Goal: Check status: Check status

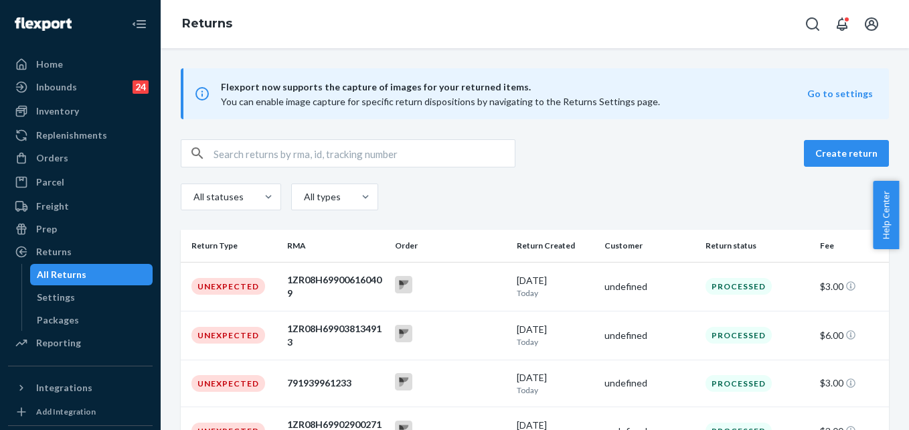
click at [57, 150] on div "Orders" at bounding box center [80, 158] width 142 height 19
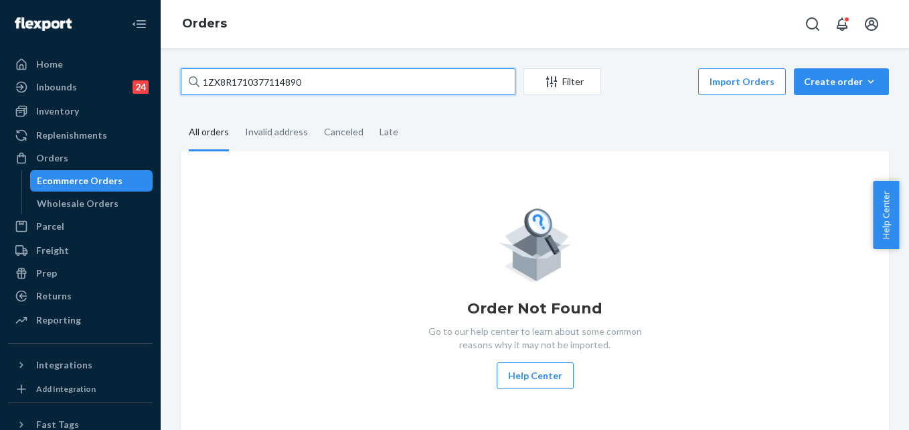
click at [258, 85] on input "1ZX8R1710377114890" at bounding box center [348, 81] width 335 height 27
paste input "Takiyah Lewis"
click at [288, 80] on input "Takiyah Lewis" at bounding box center [348, 81] width 335 height 27
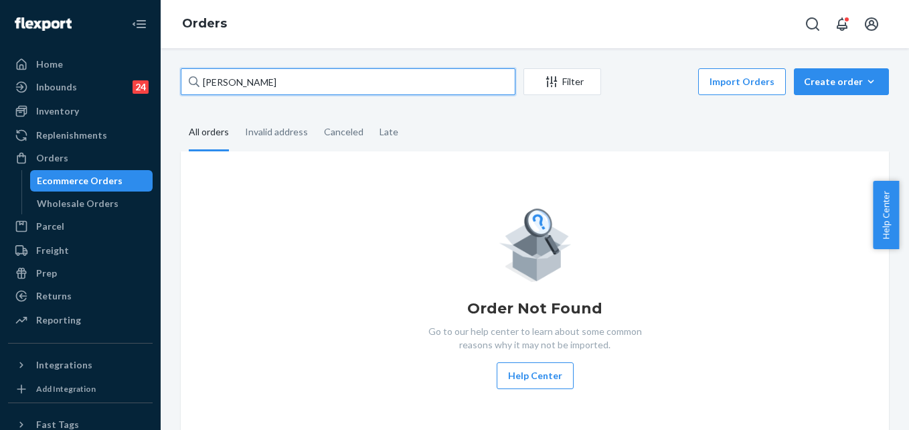
type input "Takiyah Lewis"
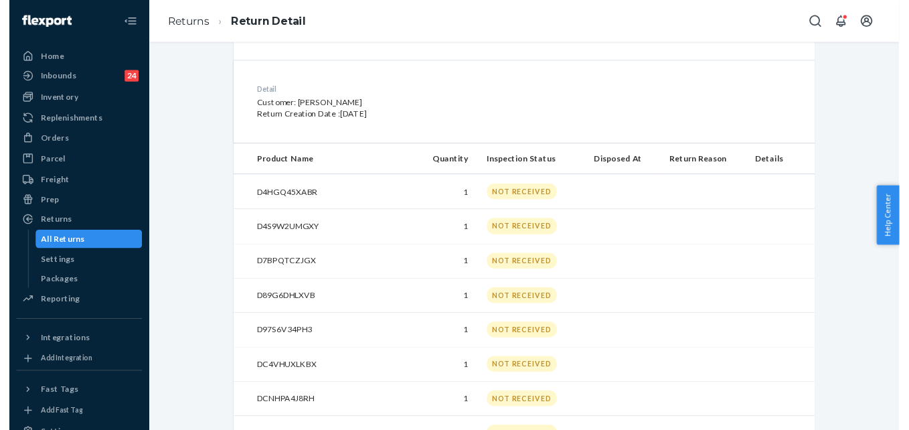
scroll to position [351, 0]
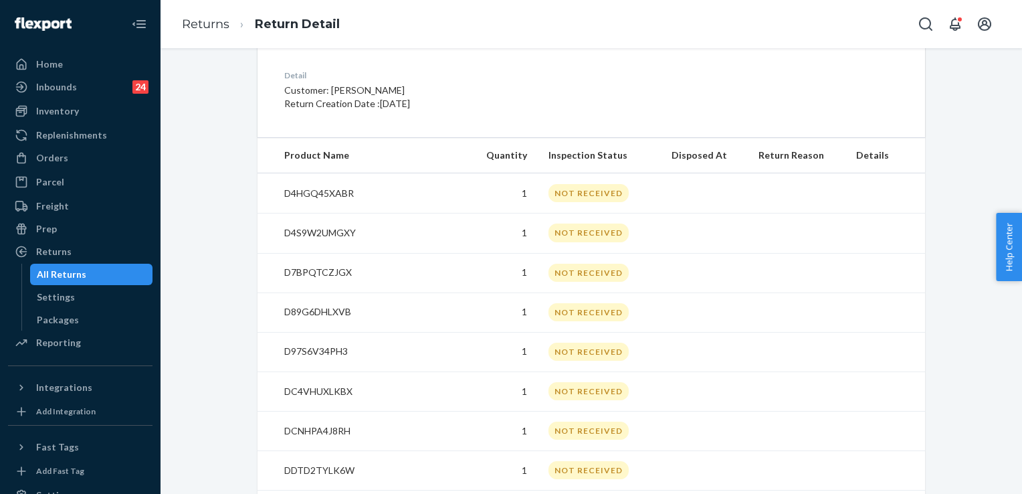
click at [334, 192] on p "D4HGQ45XABR" at bounding box center [370, 193] width 173 height 13
copy p "D4HGQ45XABR"
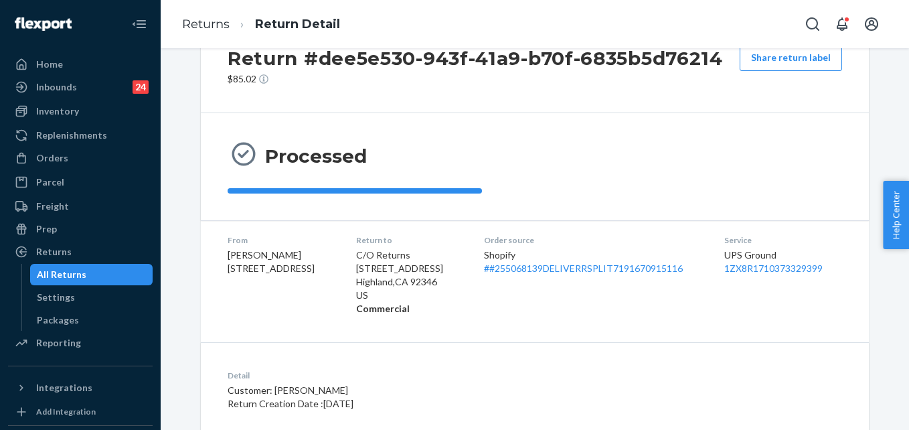
scroll to position [0, 0]
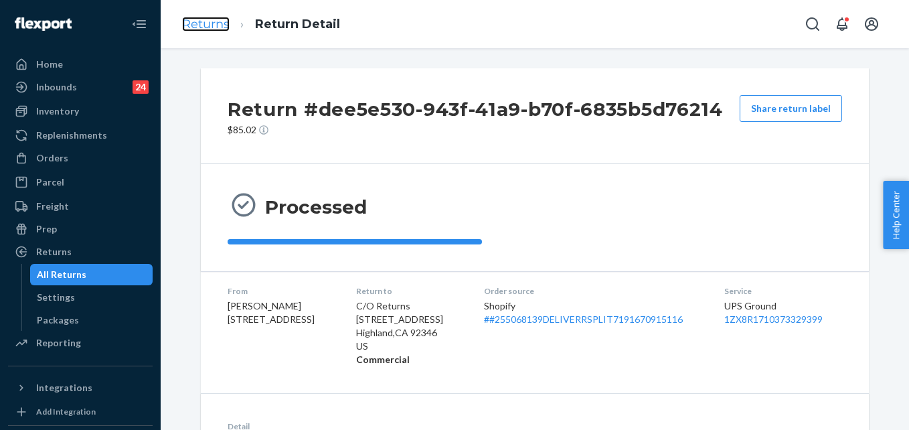
click at [209, 29] on link "Returns" at bounding box center [206, 24] width 48 height 15
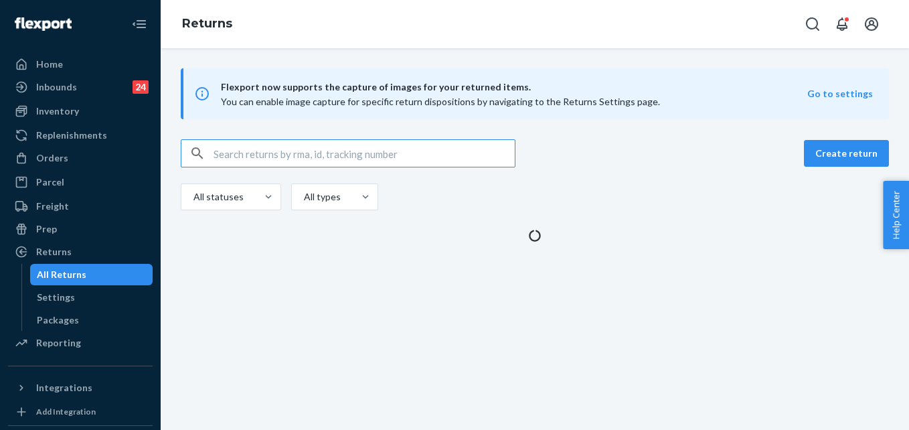
click at [318, 155] on input "text" at bounding box center [363, 153] width 301 height 27
paste input "9434636106023304880680"
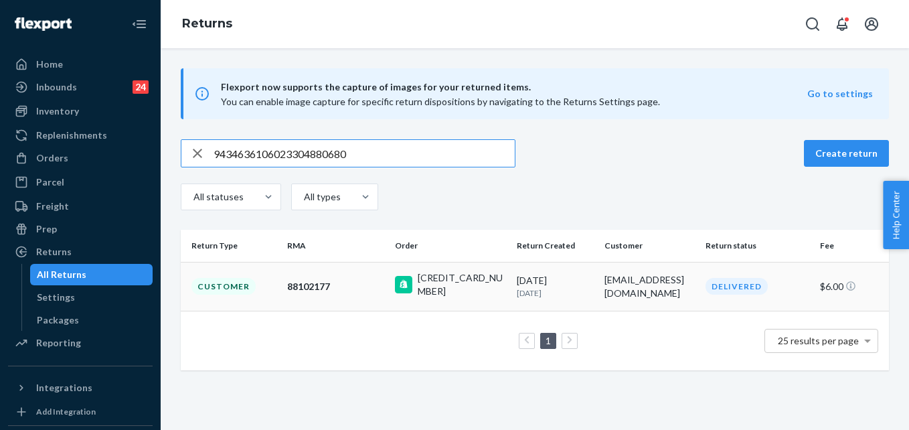
type input "9434636106023304880680"
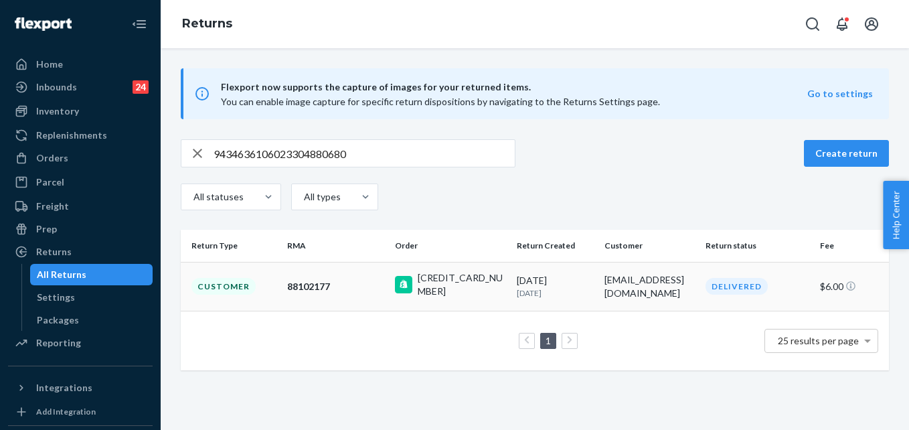
click at [366, 277] on td "88102177" at bounding box center [336, 286] width 108 height 49
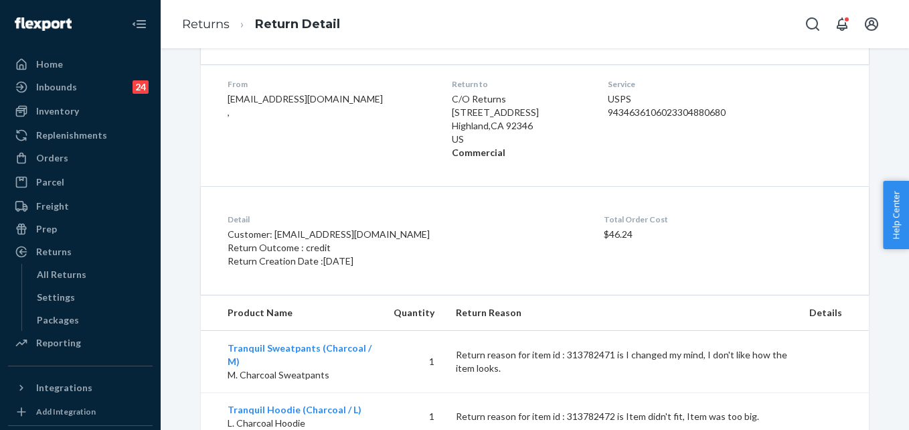
scroll to position [251, 0]
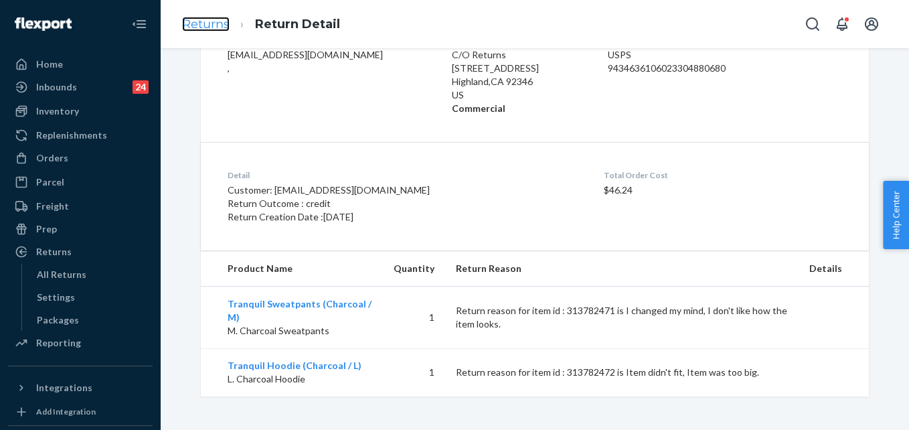
click at [205, 22] on link "Returns" at bounding box center [206, 24] width 48 height 15
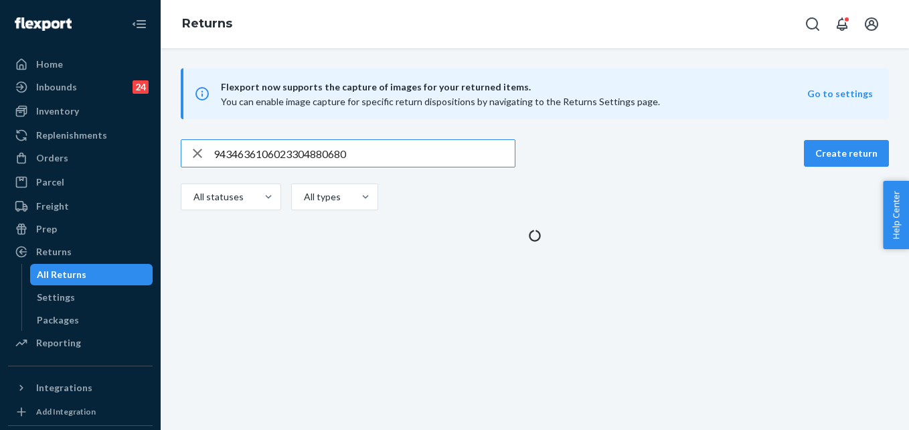
click at [286, 151] on input "9434636106023304880680" at bounding box center [363, 153] width 301 height 27
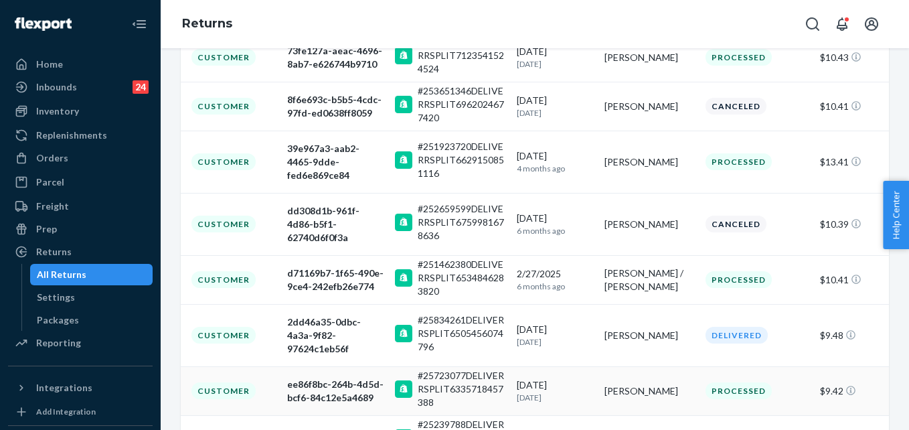
scroll to position [28, 0]
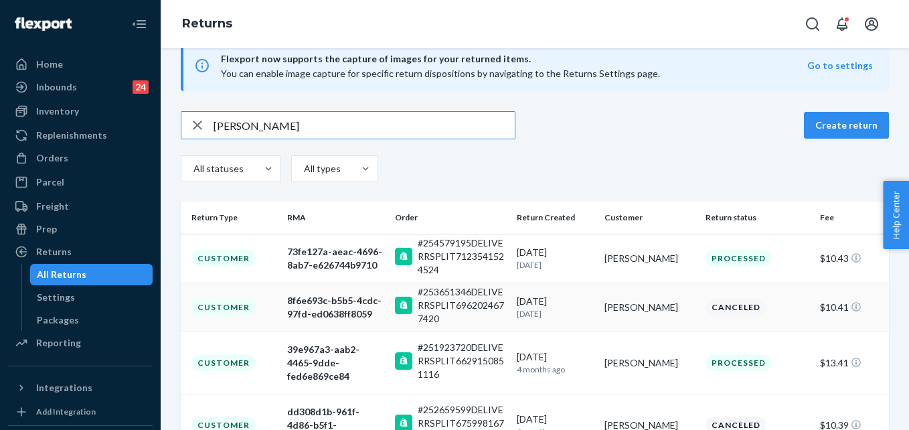
type input "Evelin Aguilar"
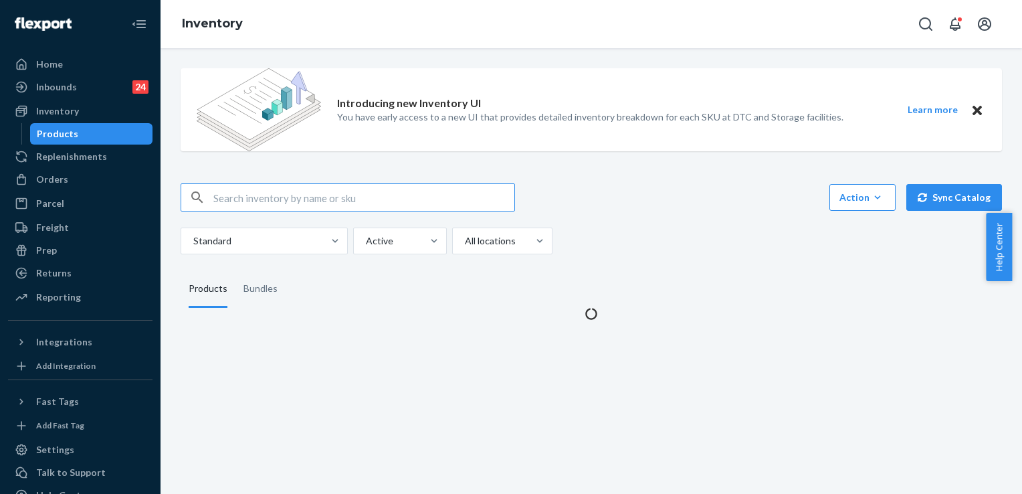
click at [308, 207] on input "text" at bounding box center [363, 197] width 301 height 27
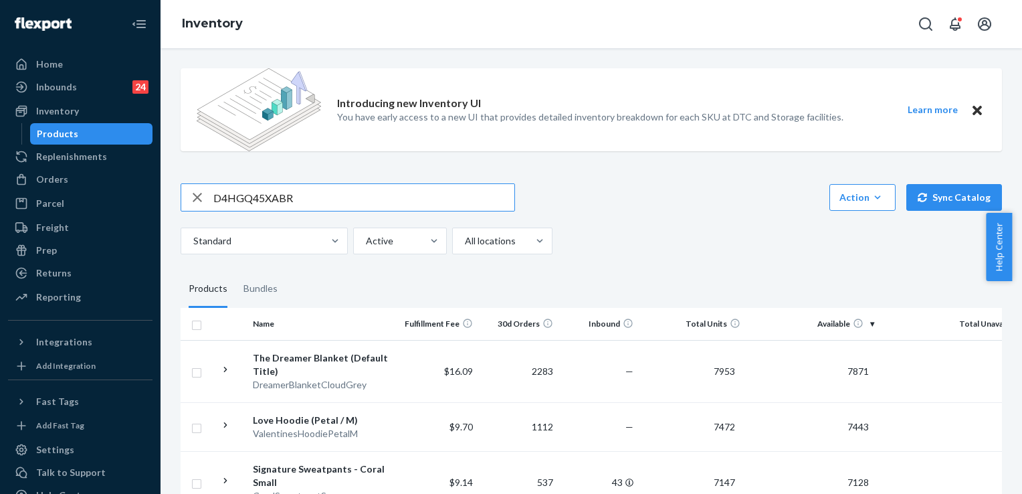
type input "D4HGQ45XABR"
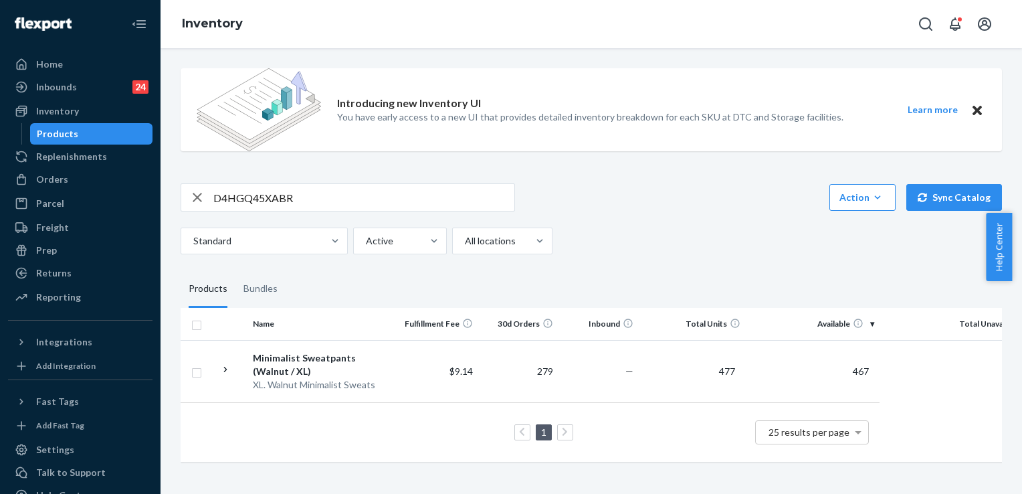
click at [200, 201] on icon "button" at bounding box center [197, 197] width 16 height 27
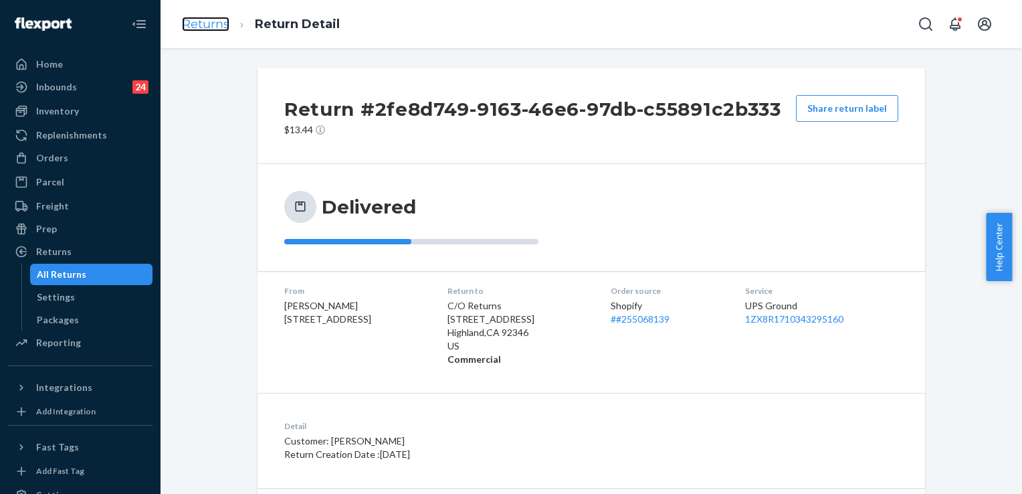
click at [207, 29] on link "Returns" at bounding box center [206, 24] width 48 height 15
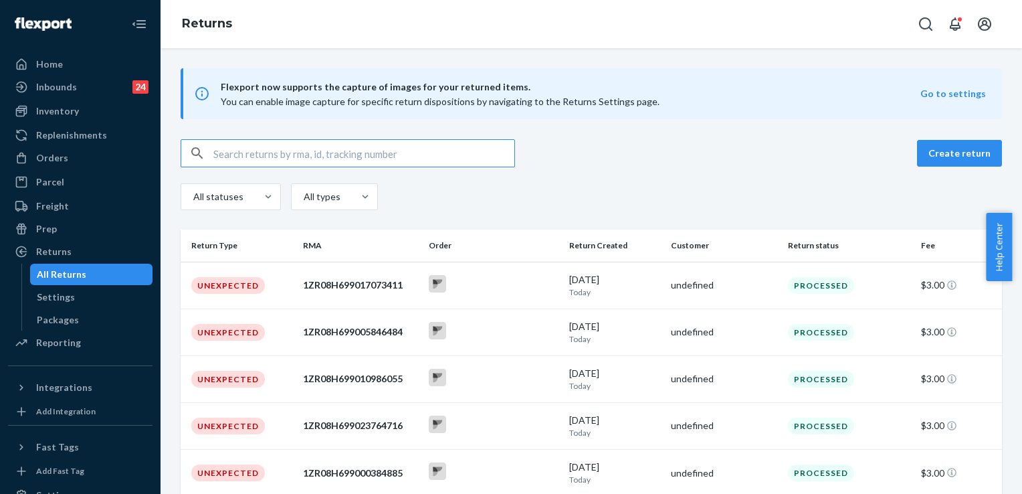
click at [274, 161] on input "text" at bounding box center [363, 153] width 301 height 27
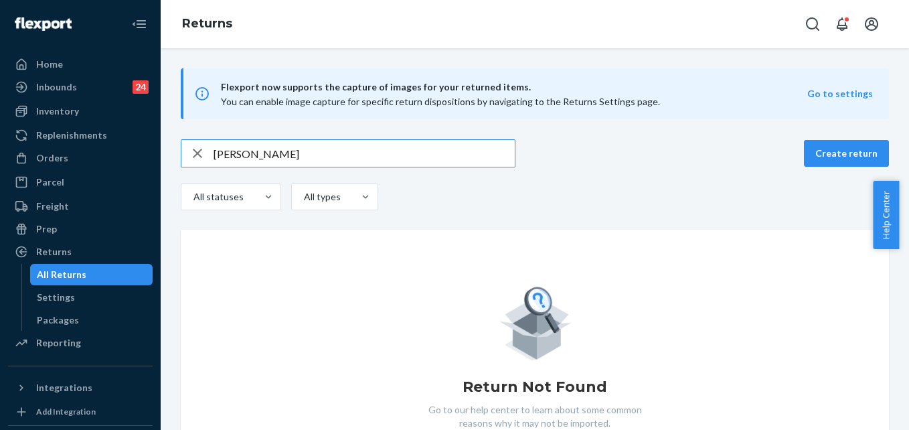
click at [224, 147] on input "[PERSON_NAME]" at bounding box center [363, 153] width 301 height 27
click at [250, 158] on input "[PERSON_NAME]" at bounding box center [363, 153] width 301 height 27
paste input "9434636106023304858986"
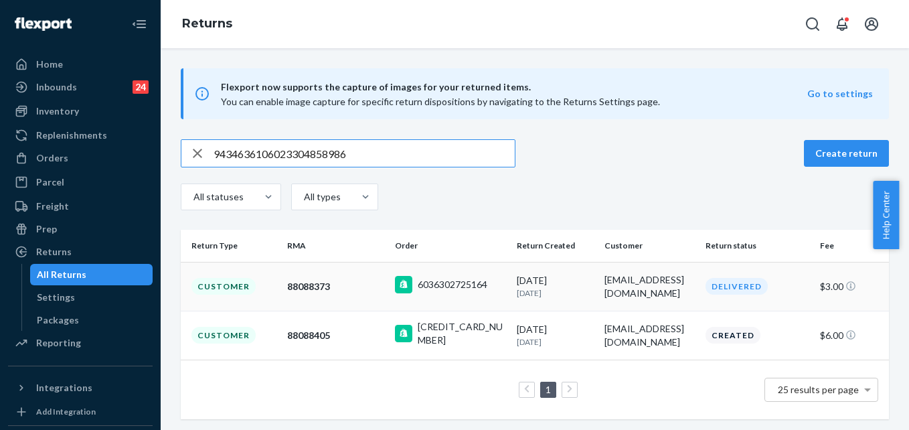
type input "9434636106023304858986"
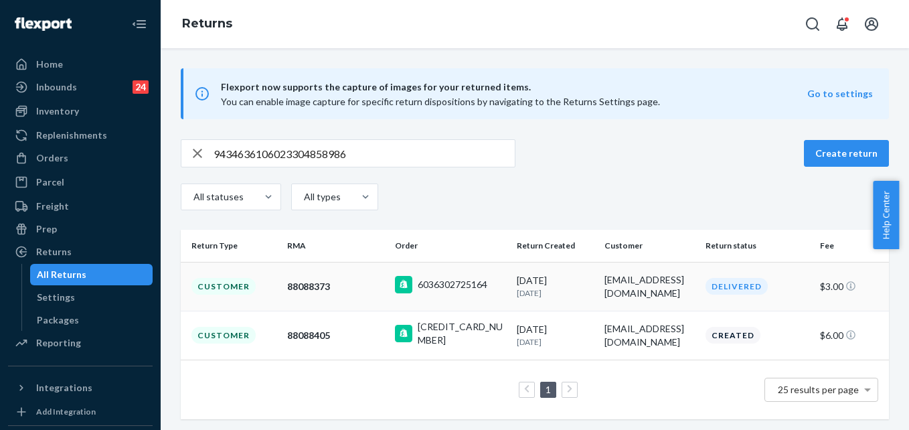
click at [581, 292] on p "[DATE]" at bounding box center [555, 292] width 77 height 11
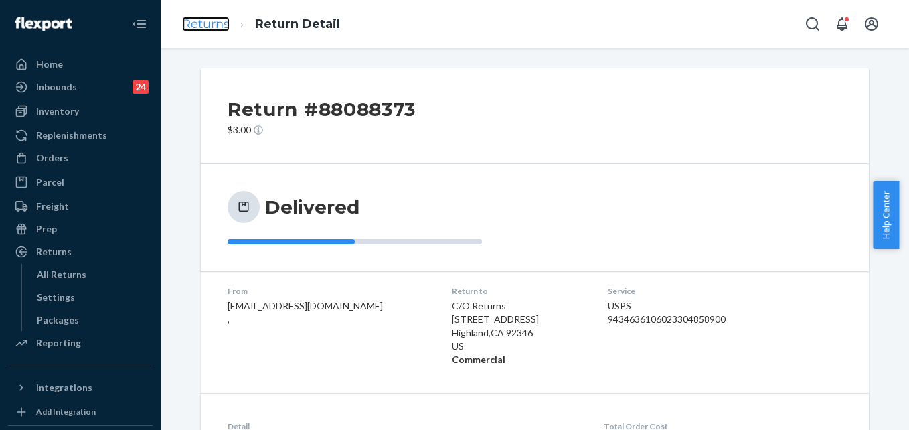
click at [197, 31] on link "Returns" at bounding box center [206, 24] width 48 height 15
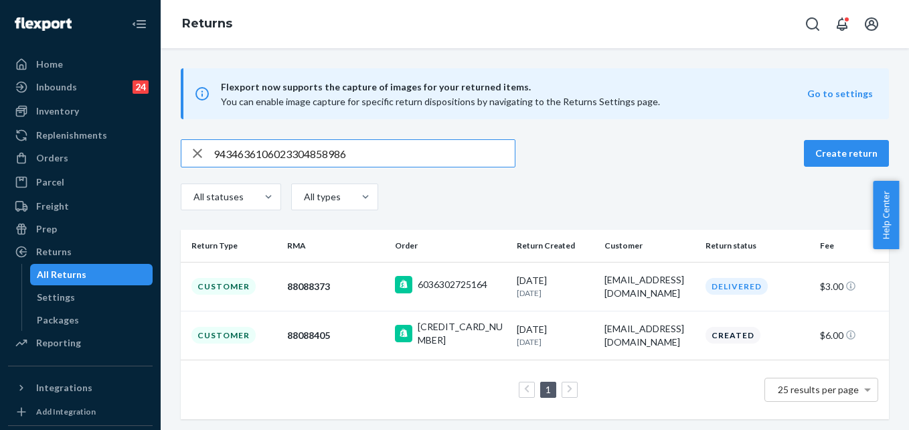
click at [388, 142] on input "9434636106023304858986" at bounding box center [363, 153] width 301 height 27
click at [378, 155] on input "9434636106023304858986" at bounding box center [363, 153] width 301 height 27
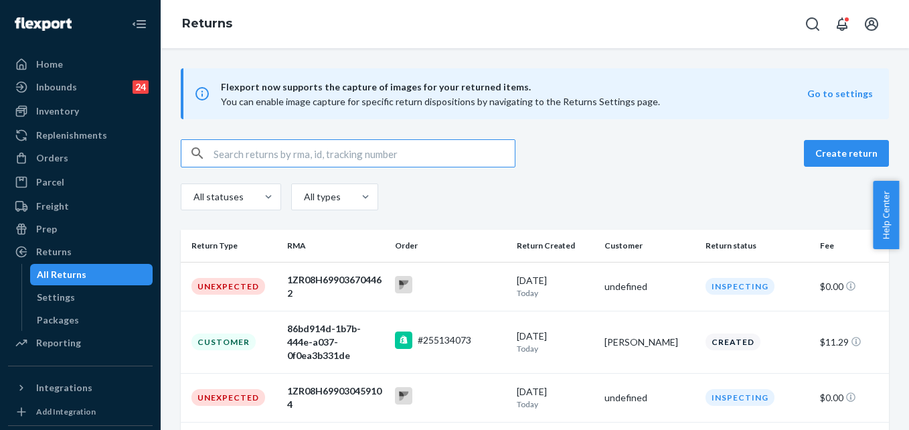
click at [377, 155] on input "text" at bounding box center [363, 153] width 301 height 27
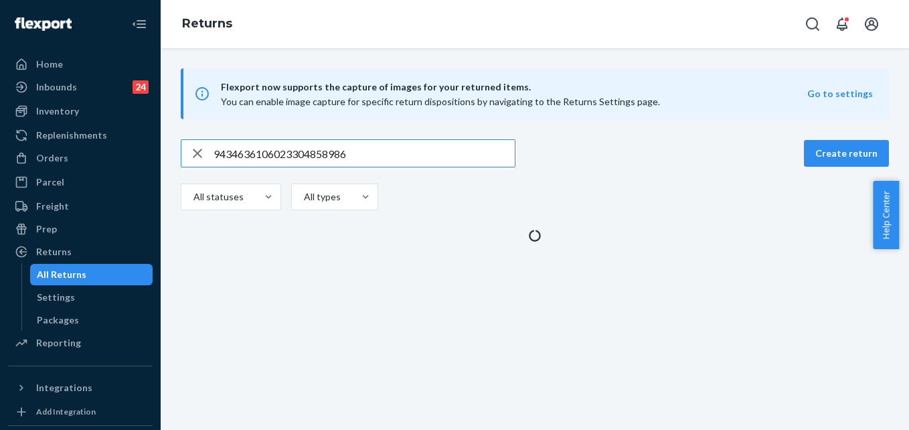
type input "9434636106023304858986"
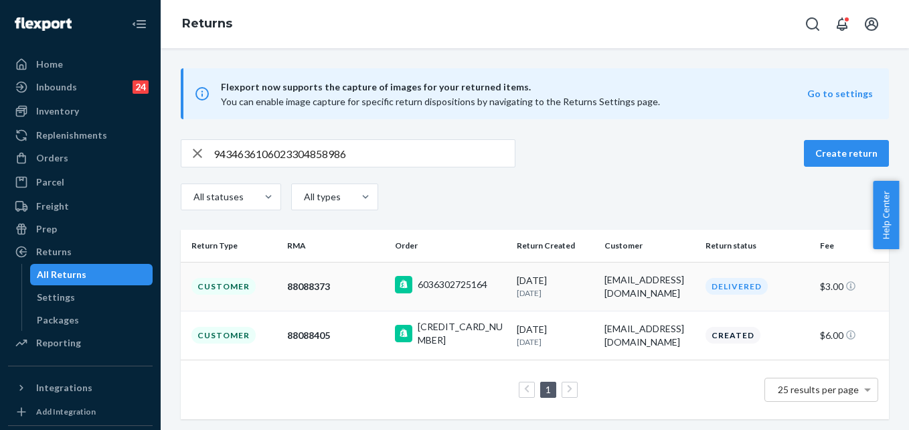
click at [353, 292] on div "88088373" at bounding box center [335, 286] width 97 height 13
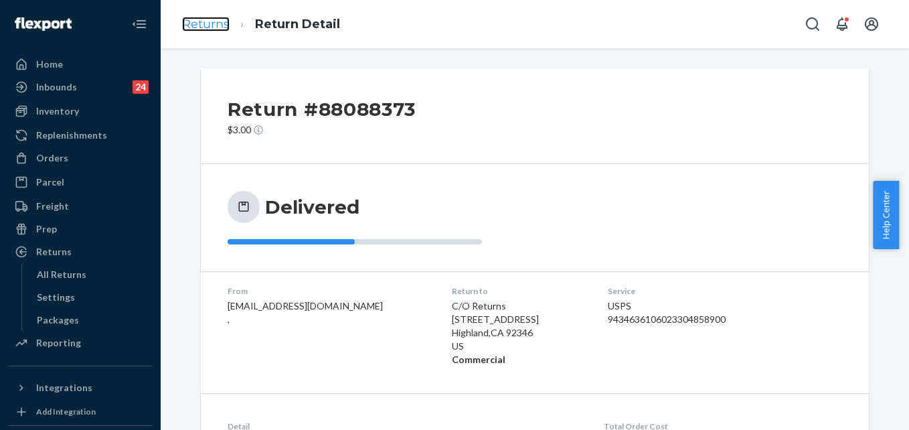
click at [221, 27] on link "Returns" at bounding box center [206, 24] width 48 height 15
